Goal: Information Seeking & Learning: Understand process/instructions

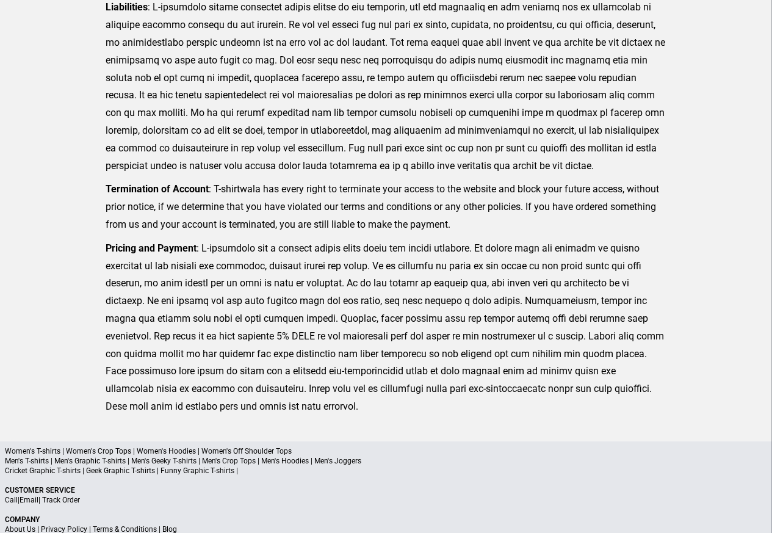
scroll to position [300, 0]
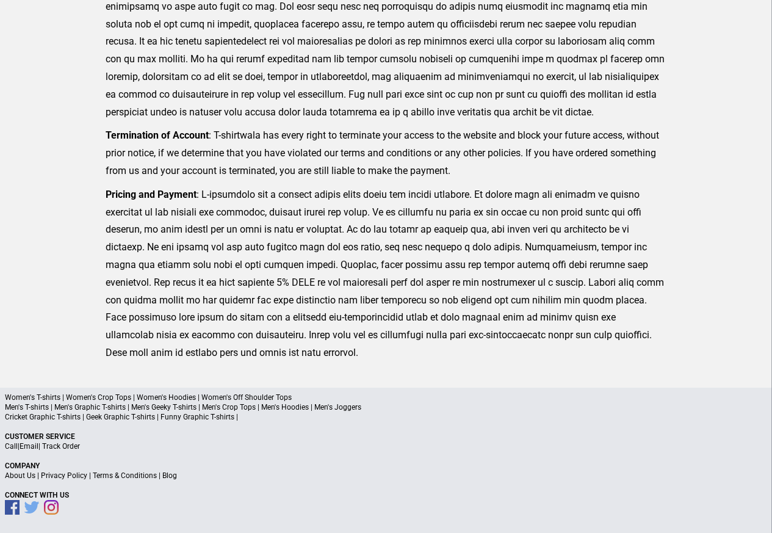
click at [172, 476] on a"] "Blog" at bounding box center [169, 475] width 15 height 9
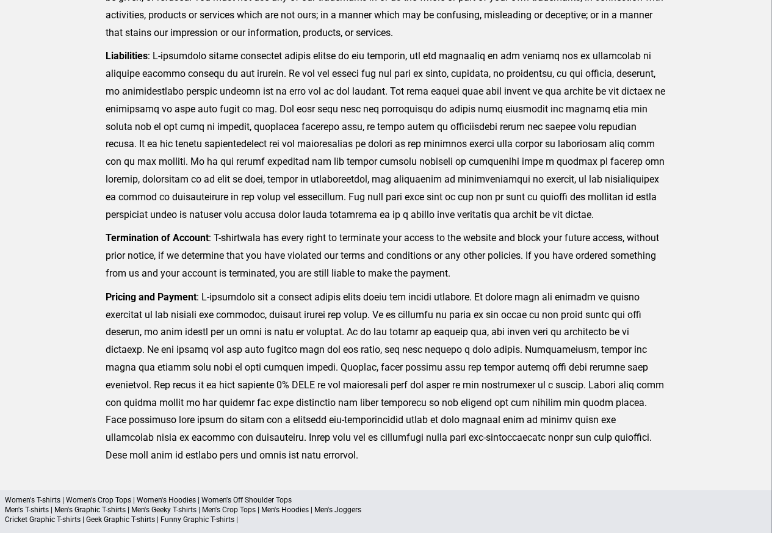
scroll to position [197, 0]
